Goal: Transaction & Acquisition: Purchase product/service

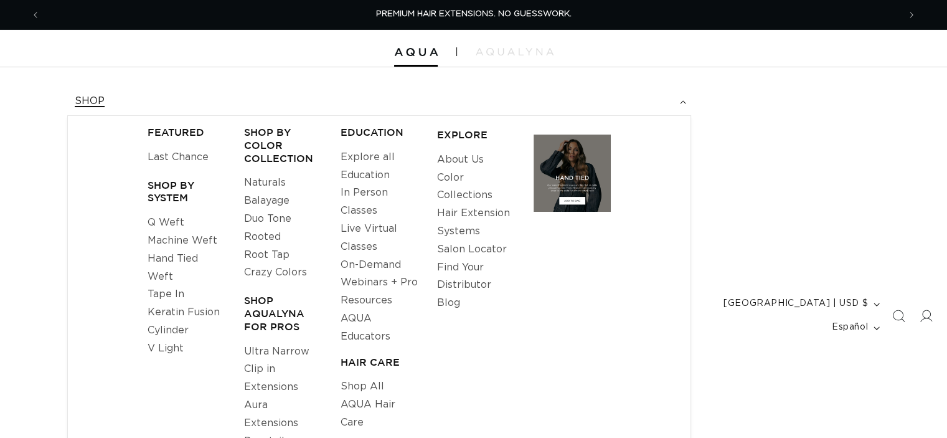
click at [168, 350] on link "V Light" at bounding box center [166, 348] width 36 height 18
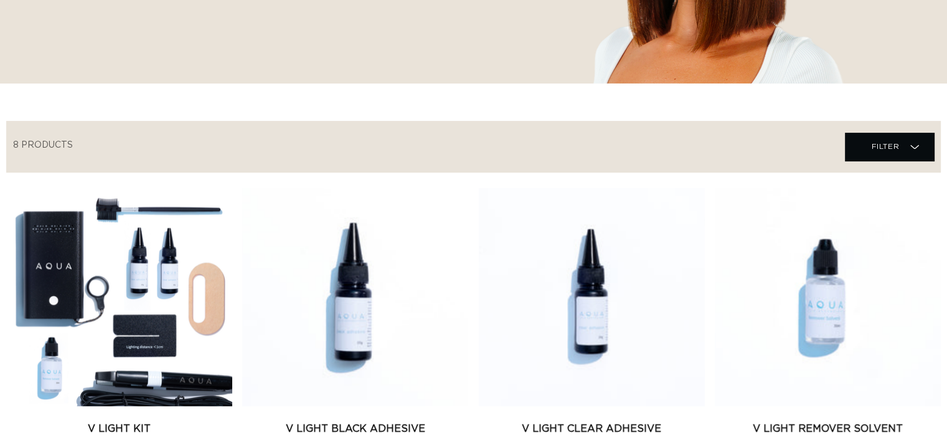
scroll to position [319, 0]
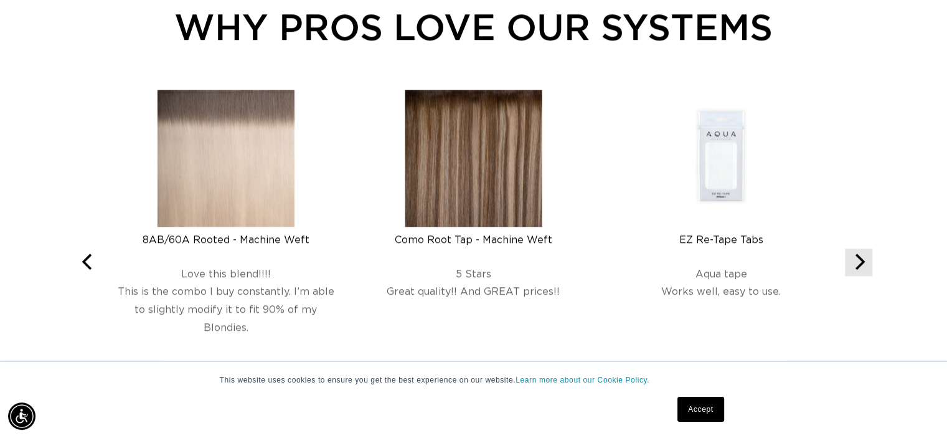
click at [868, 261] on button "Next" at bounding box center [858, 262] width 27 height 27
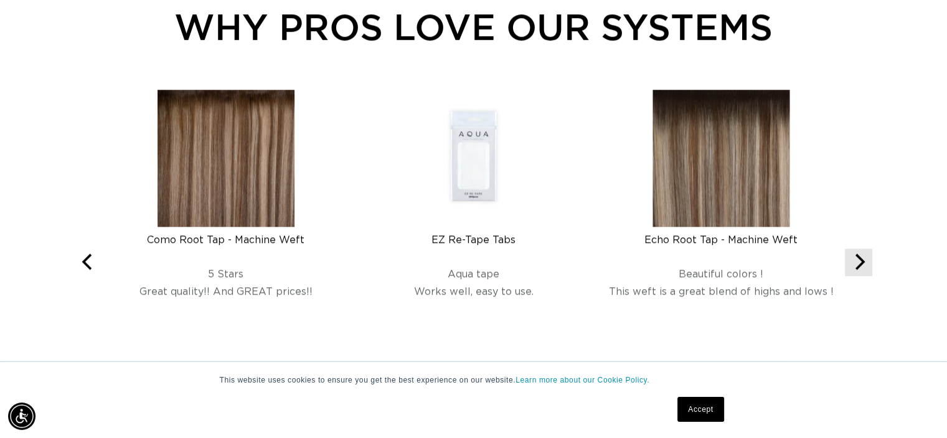
scroll to position [0, 859]
click at [868, 261] on button "Next" at bounding box center [858, 262] width 27 height 27
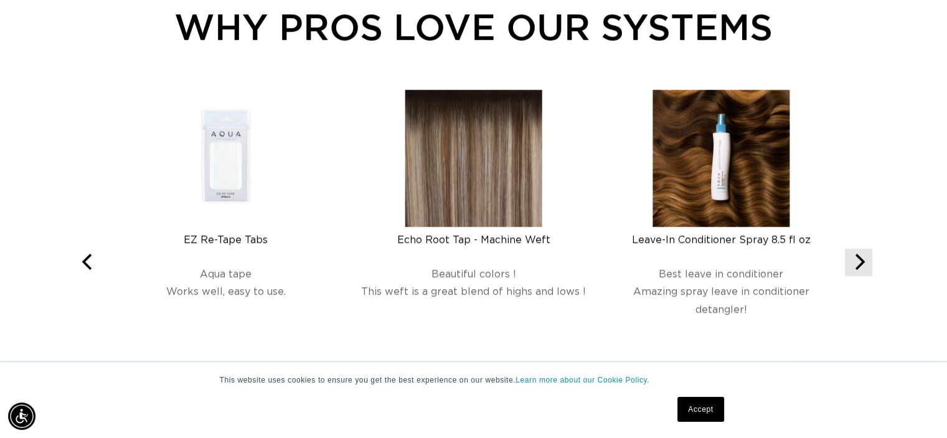
scroll to position [0, 1717]
click at [868, 261] on button "Next" at bounding box center [858, 262] width 27 height 27
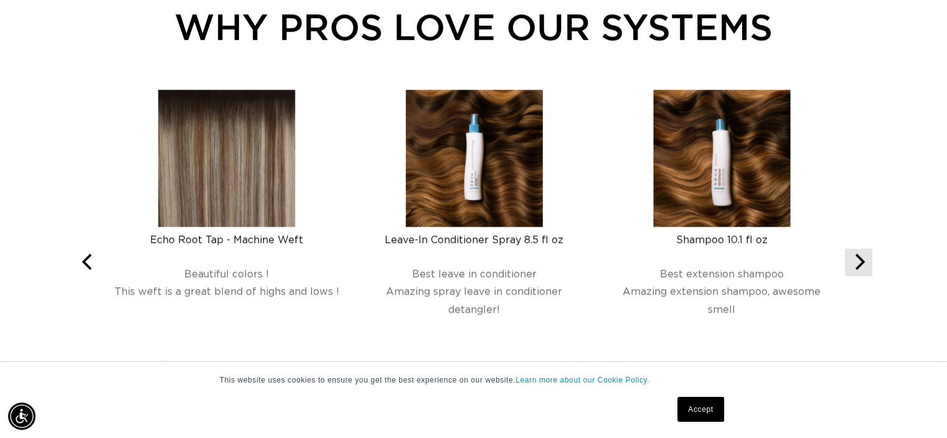
click at [868, 261] on button "Next" at bounding box center [858, 262] width 27 height 27
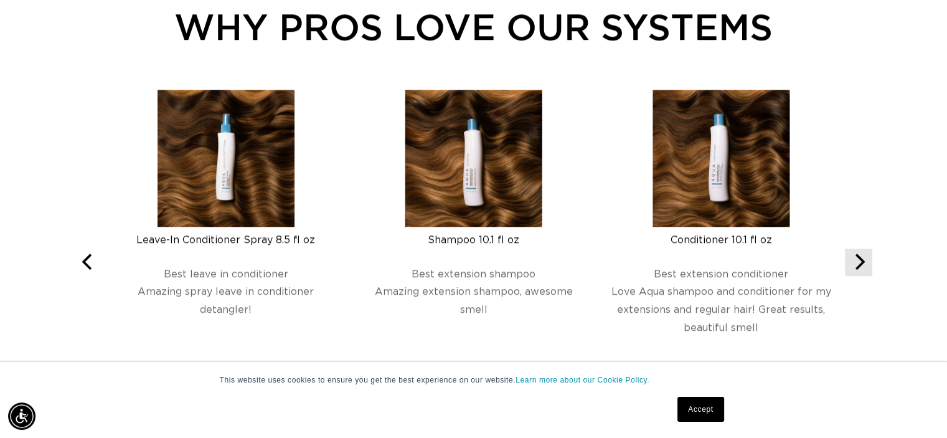
click at [868, 261] on button "Next" at bounding box center [858, 262] width 27 height 27
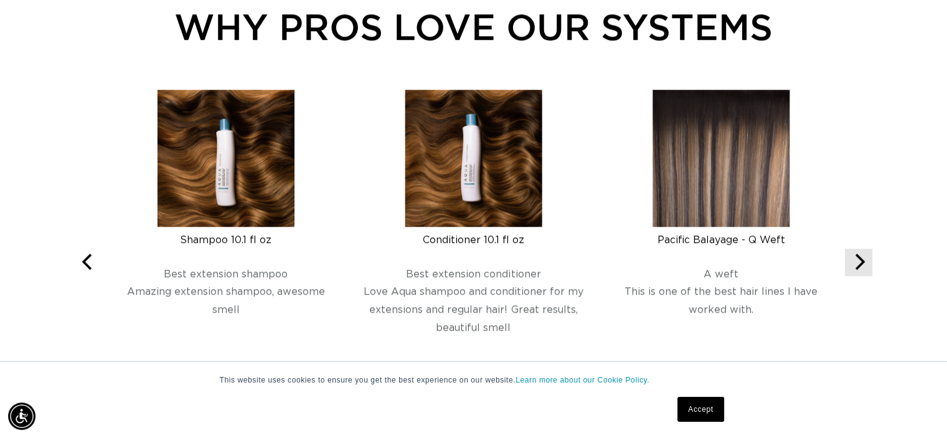
click at [868, 261] on button "Next" at bounding box center [858, 262] width 27 height 27
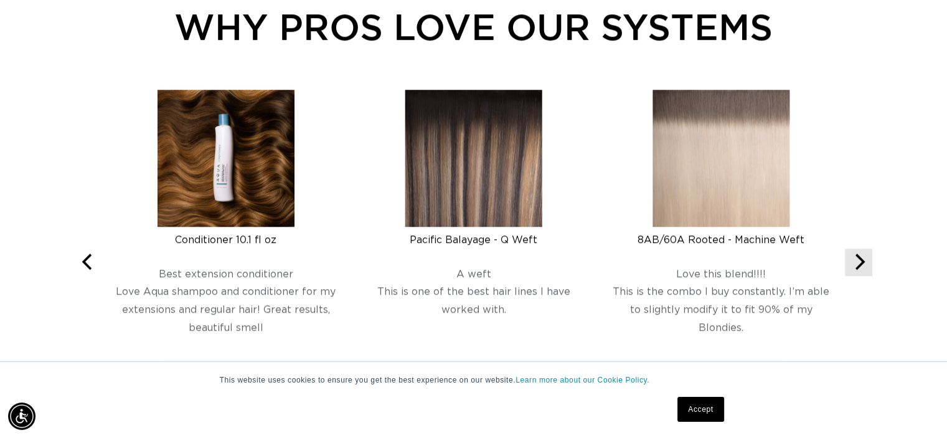
click at [868, 261] on button "Next" at bounding box center [858, 262] width 27 height 27
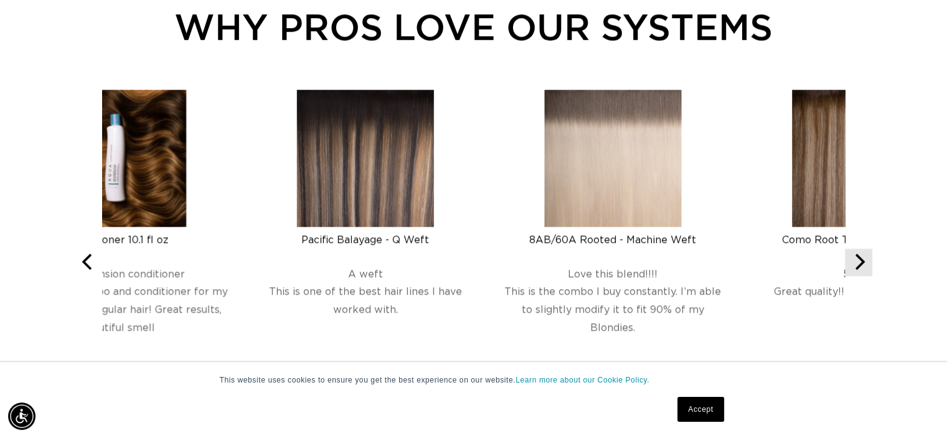
scroll to position [0, 0]
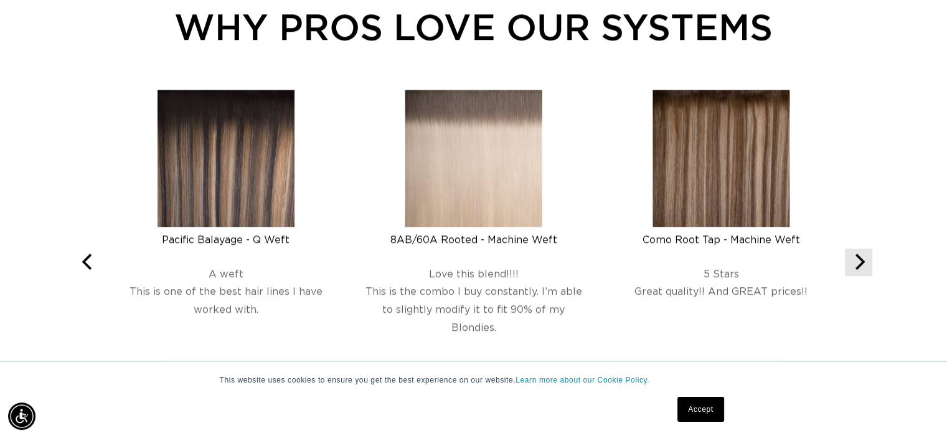
click at [868, 261] on button "Next" at bounding box center [858, 262] width 27 height 27
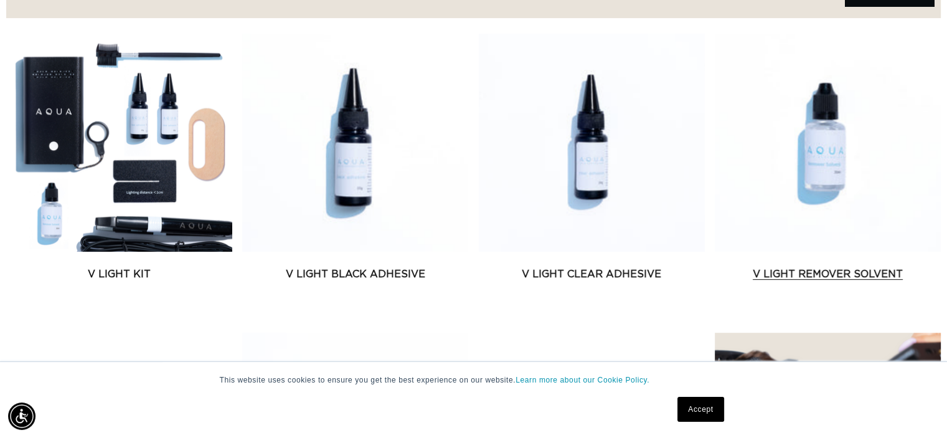
scroll to position [0, 859]
